Goal: Transaction & Acquisition: Subscribe to service/newsletter

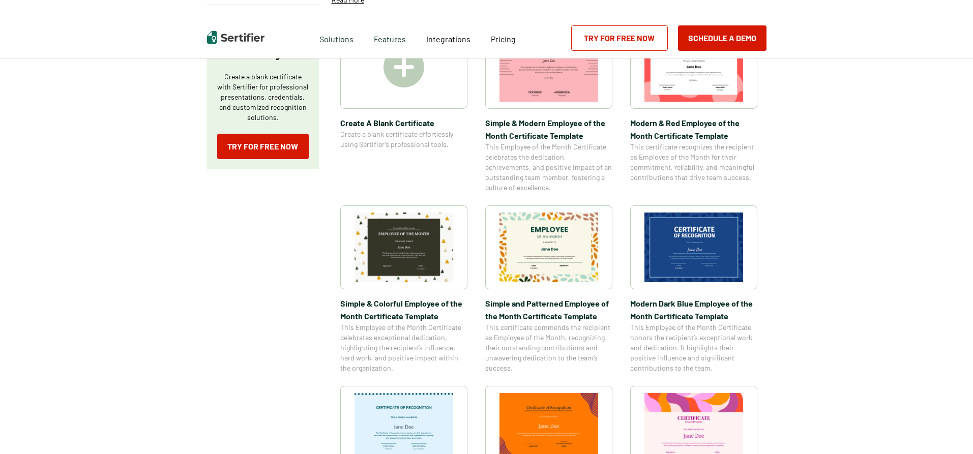
scroll to position [204, 0]
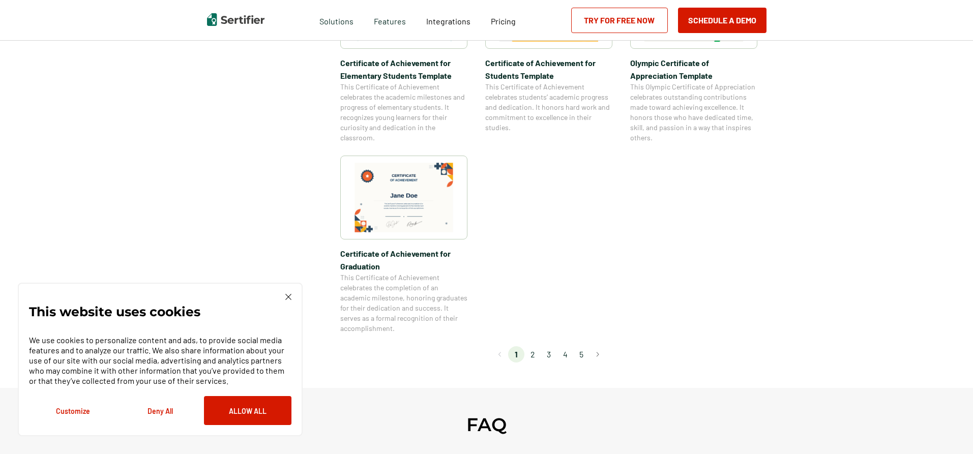
scroll to position [967, 0]
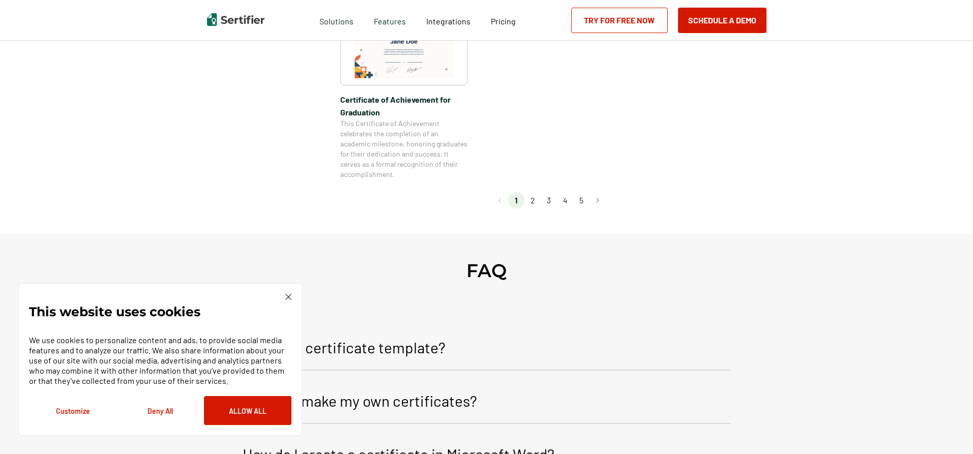
click at [533, 200] on li "2" at bounding box center [533, 200] width 16 height 16
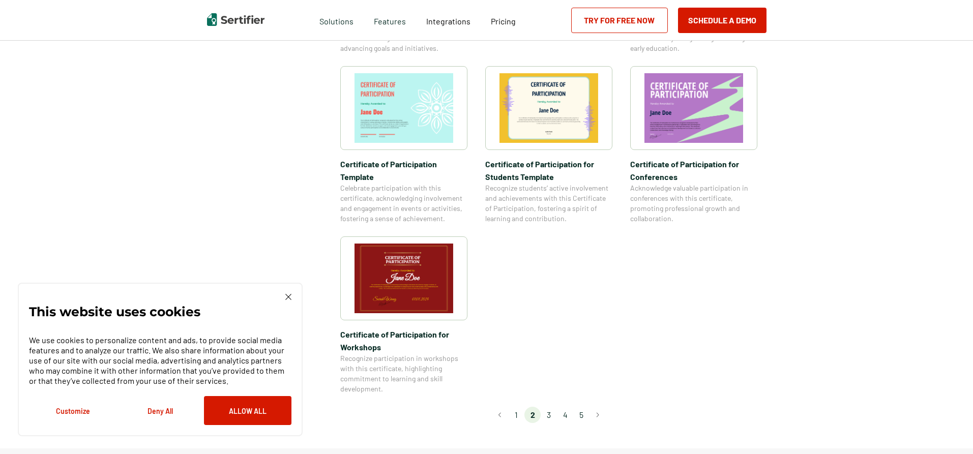
scroll to position [814, 0]
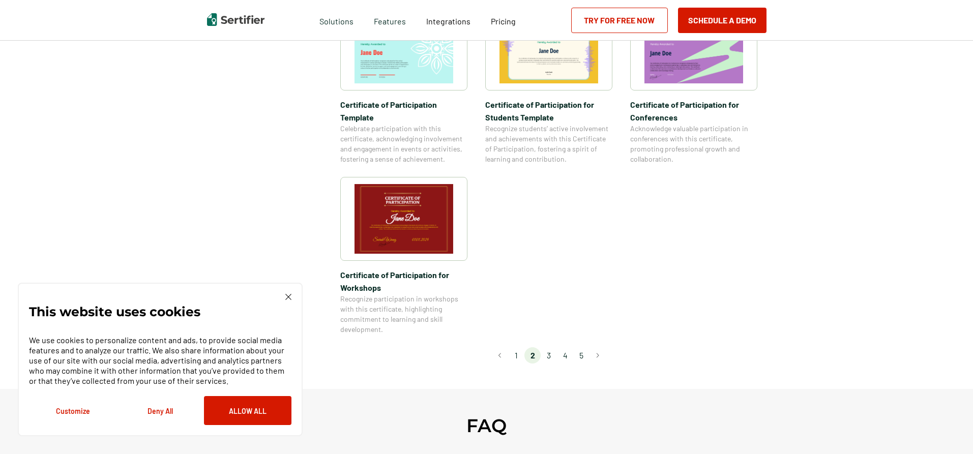
click at [556, 348] on li "3" at bounding box center [549, 356] width 16 height 16
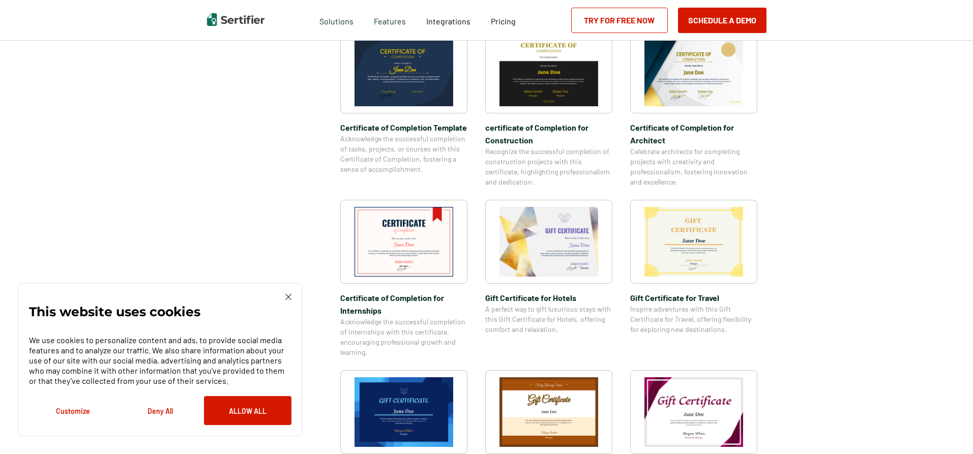
scroll to position [611, 0]
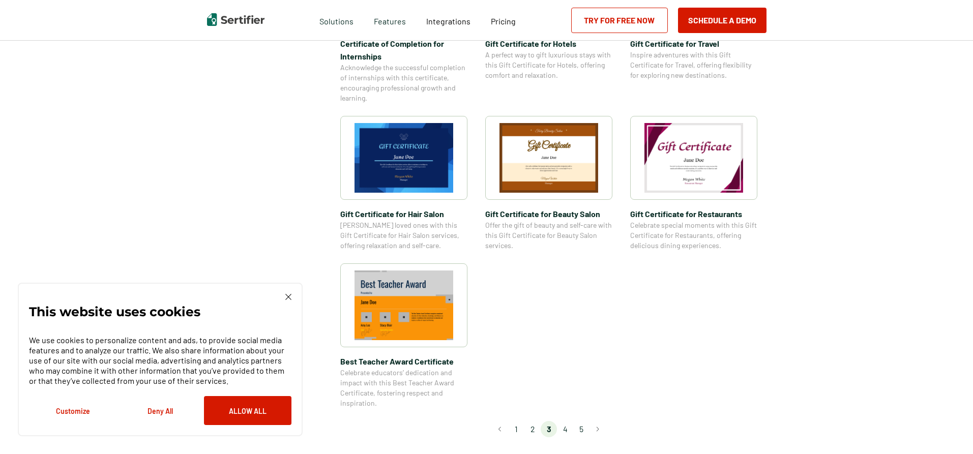
click at [561, 426] on li "4" at bounding box center [565, 429] width 16 height 16
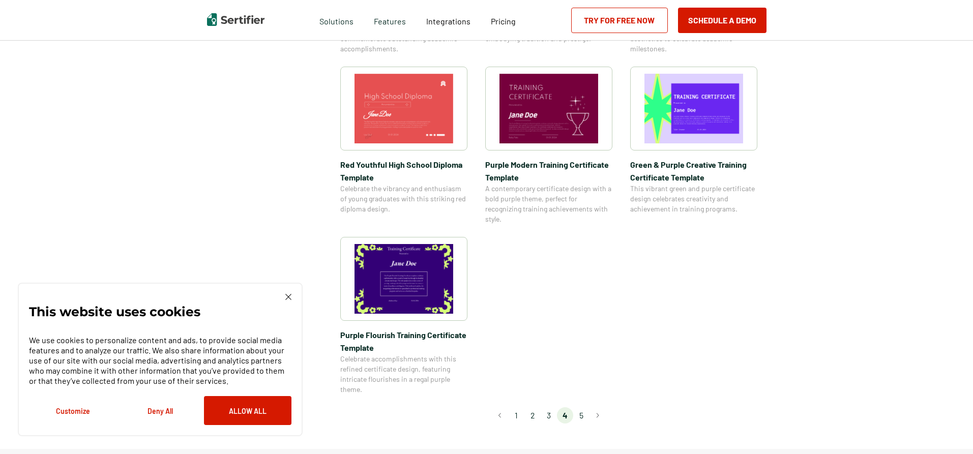
scroll to position [661, 0]
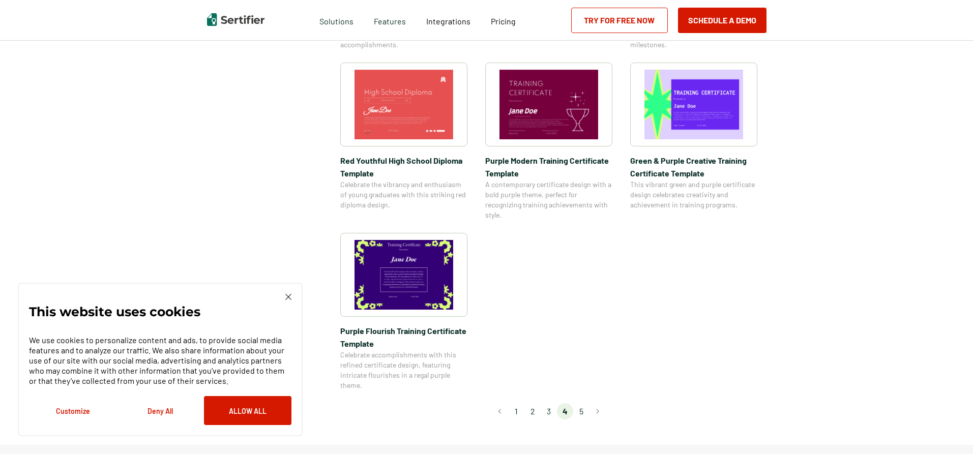
click at [584, 405] on li "5" at bounding box center [581, 411] width 16 height 16
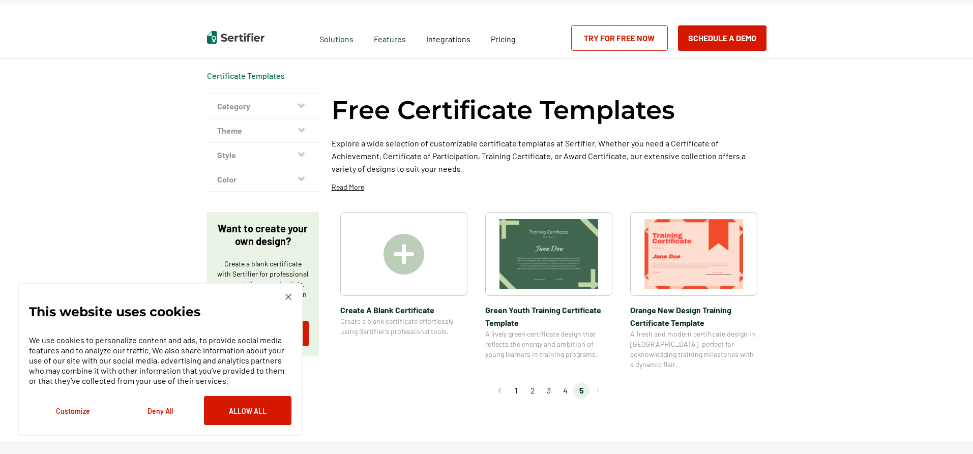
scroll to position [0, 0]
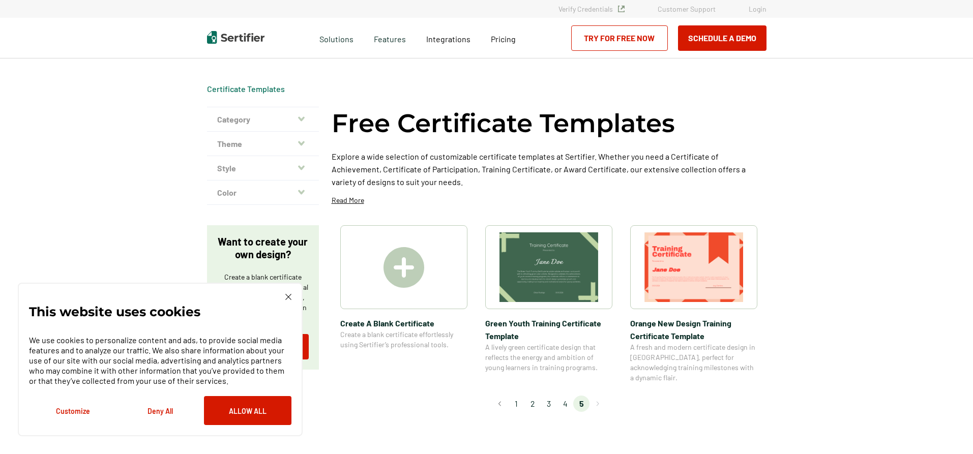
click at [415, 269] on img at bounding box center [404, 267] width 41 height 41
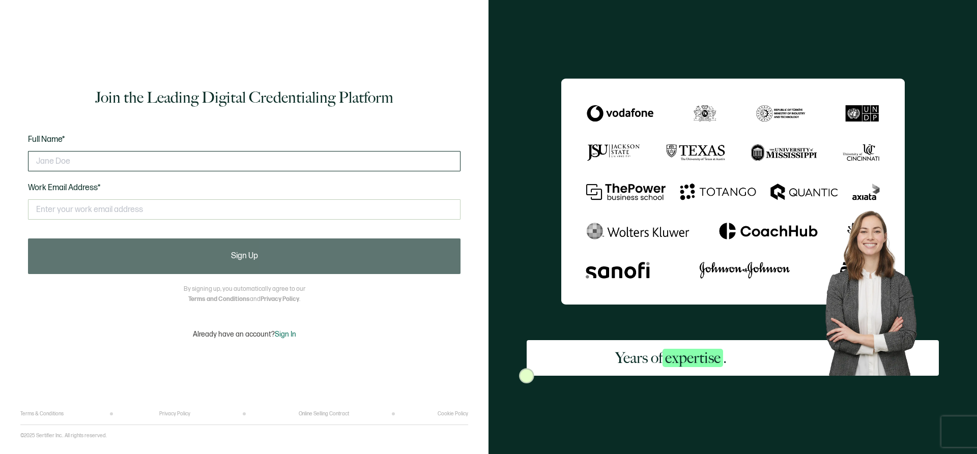
click at [101, 166] on input "text" at bounding box center [244, 161] width 432 height 20
